Goal: Transaction & Acquisition: Purchase product/service

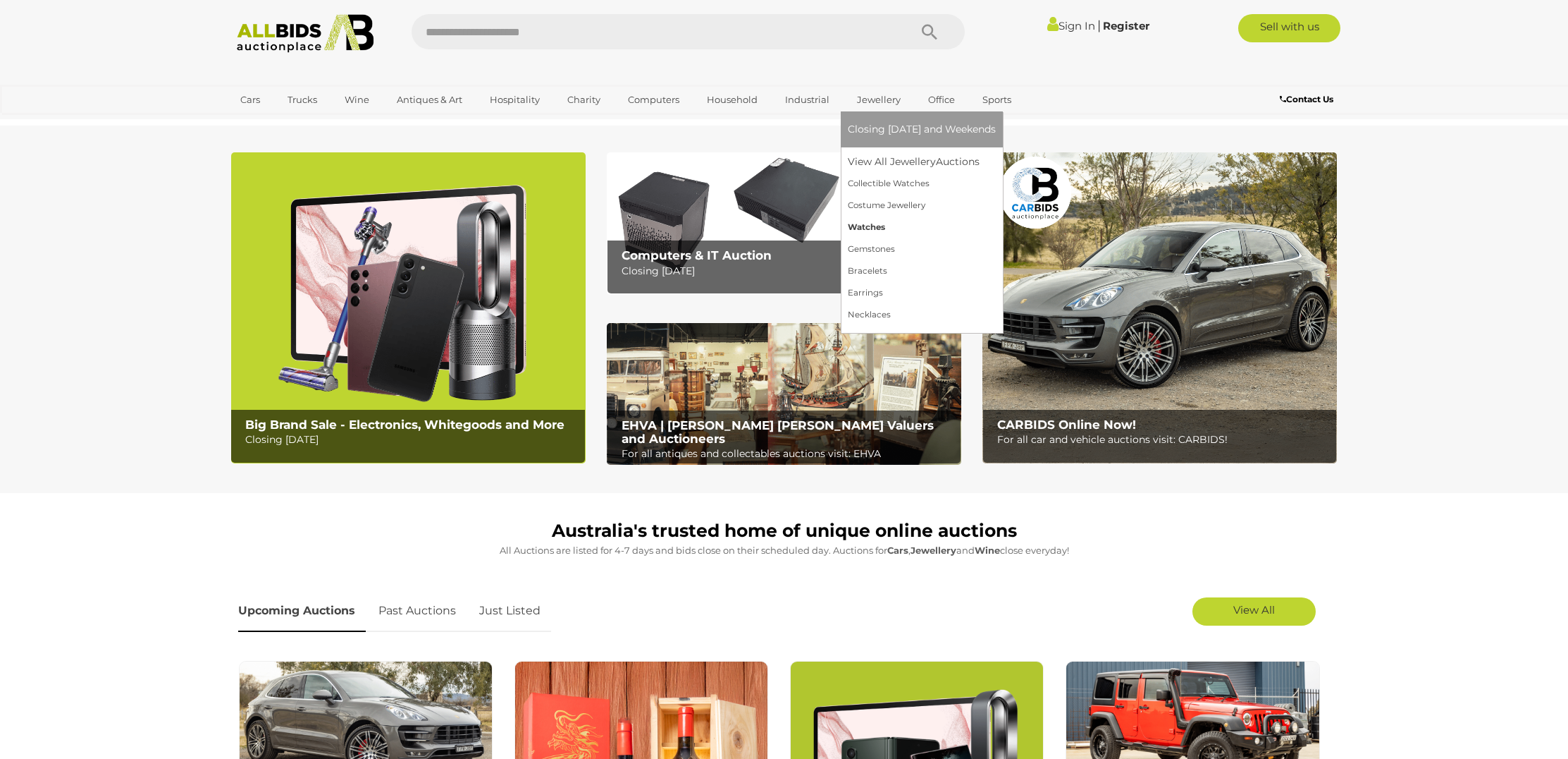
click at [868, 225] on link "Watches" at bounding box center [921, 227] width 148 height 22
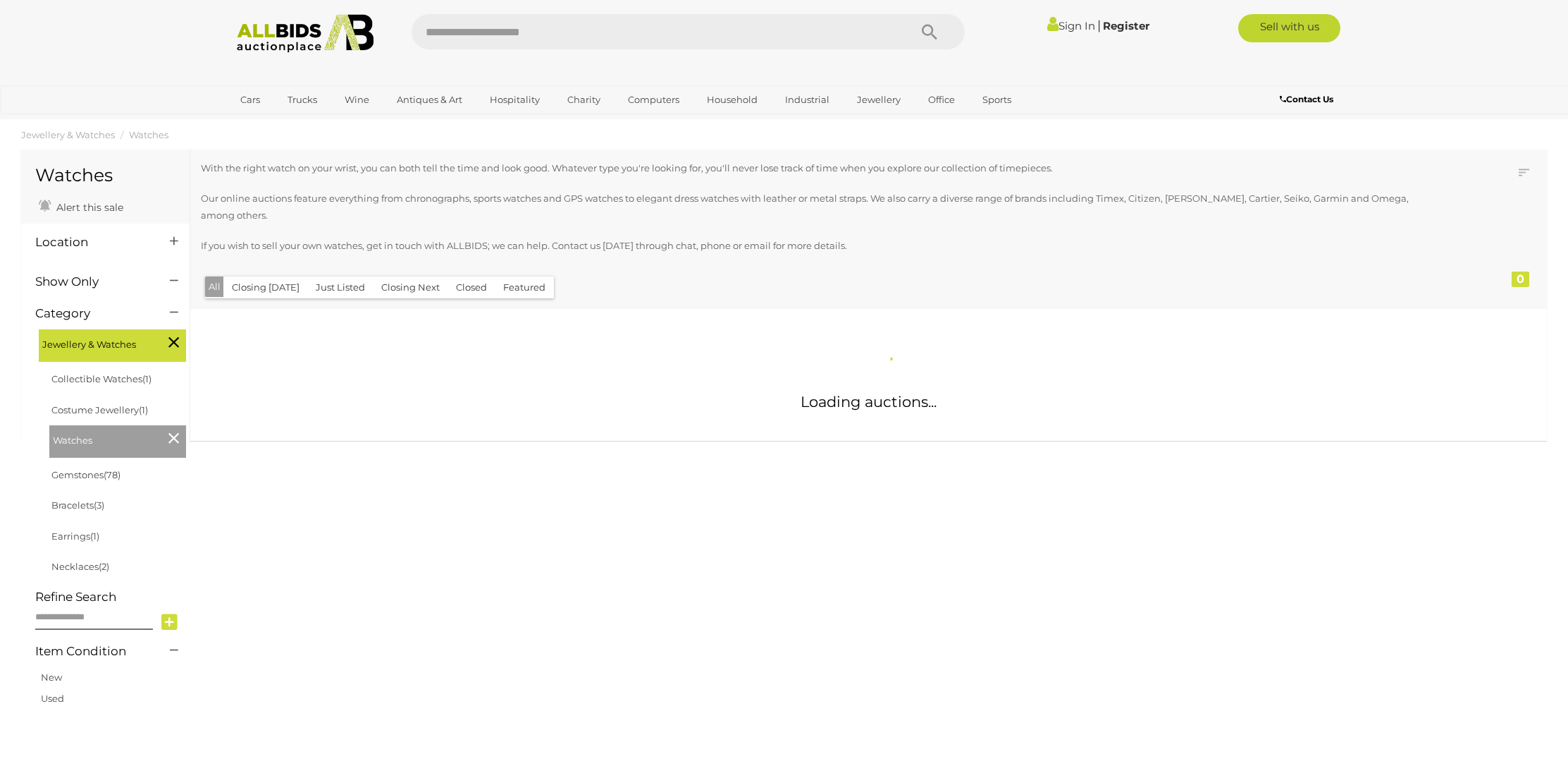
scroll to position [14, 0]
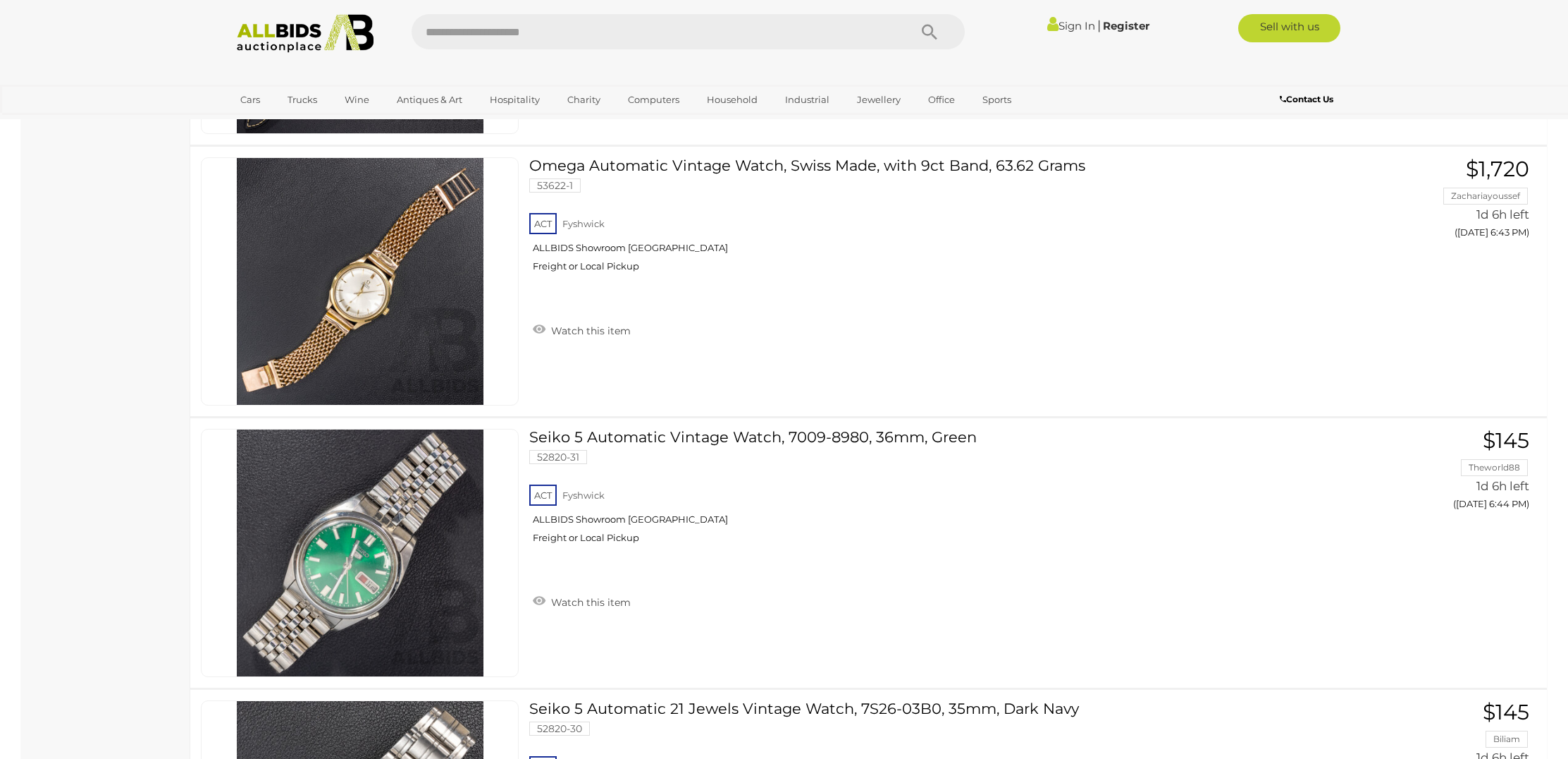
scroll to position [3692, 0]
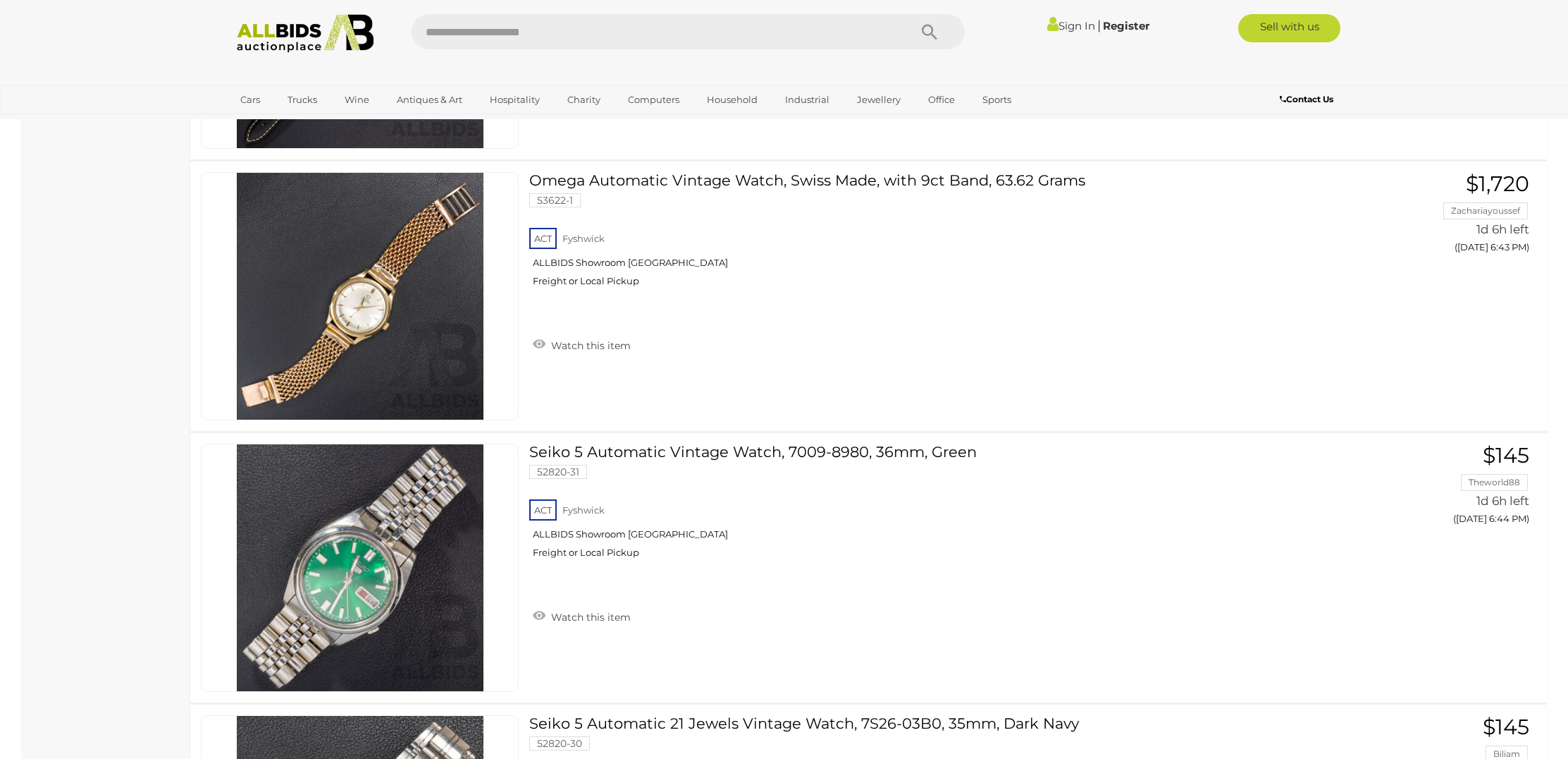
click at [628, 21] on input "text" at bounding box center [653, 31] width 484 height 35
type input "*****"
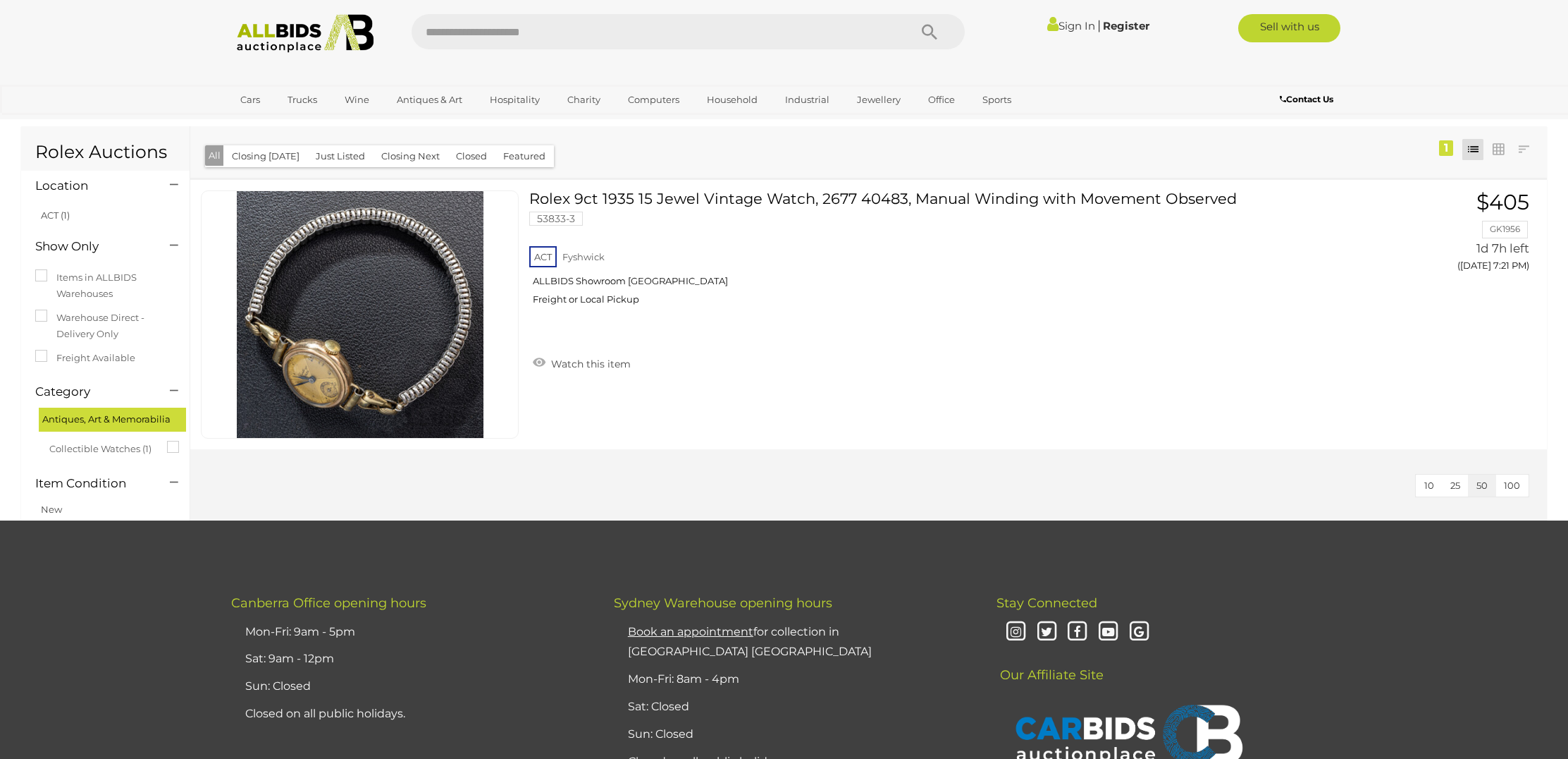
scroll to position [15, 1]
